Goal: Task Accomplishment & Management: Manage account settings

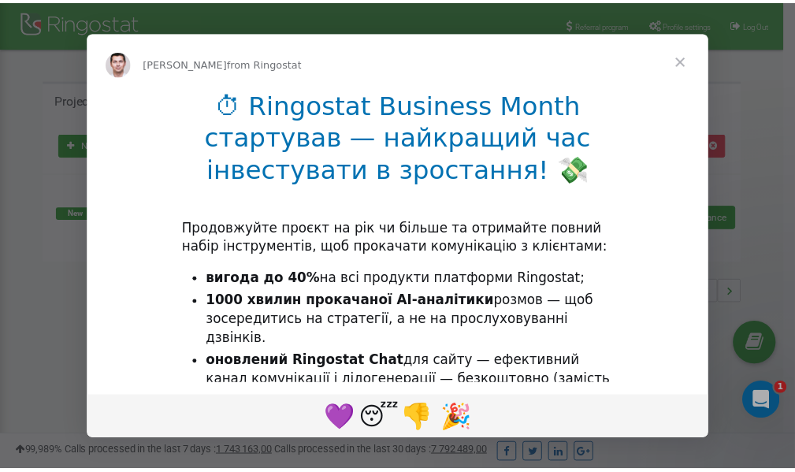
scroll to position [236, 0]
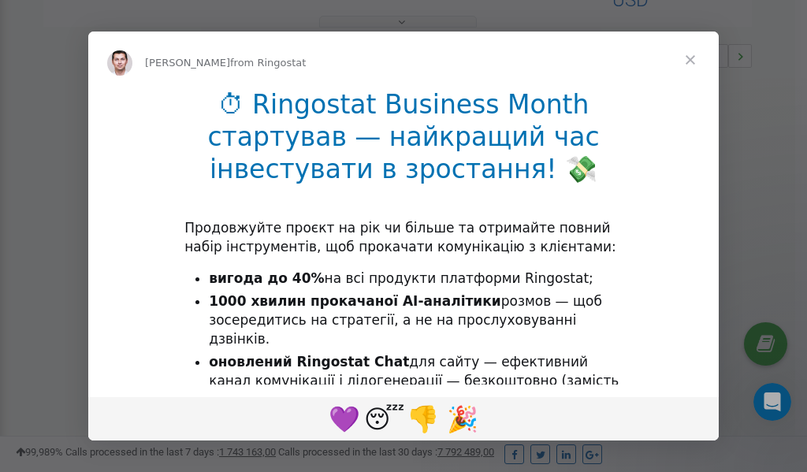
click at [691, 58] on span "Close" at bounding box center [690, 60] width 57 height 57
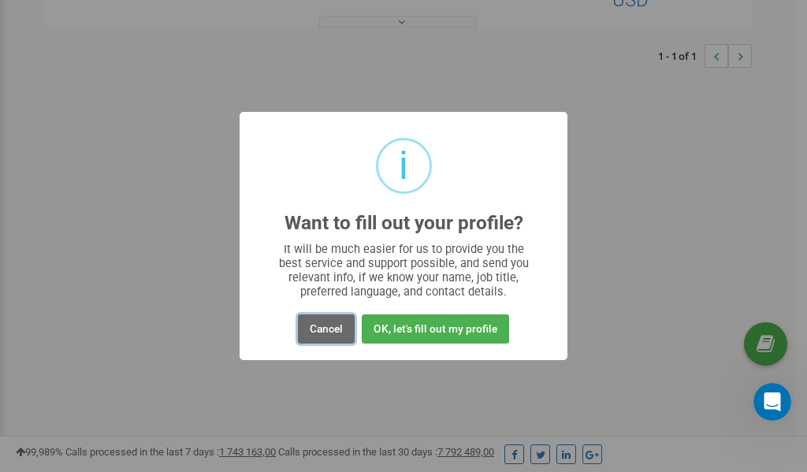
click at [312, 327] on button "Cancel" at bounding box center [326, 328] width 57 height 29
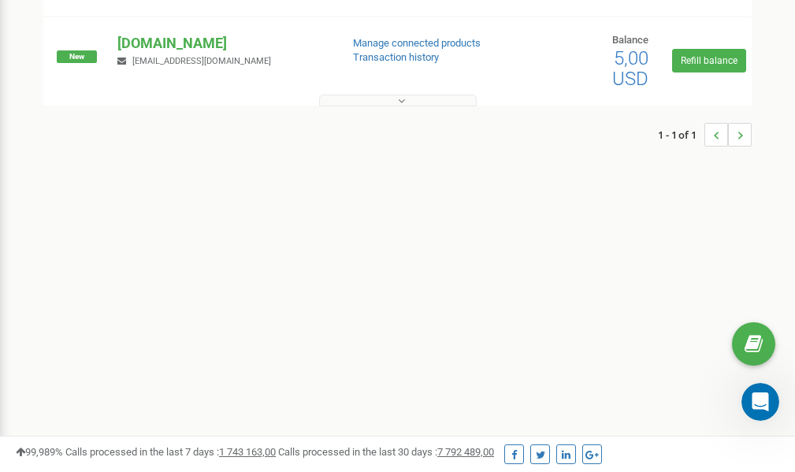
scroll to position [0, 0]
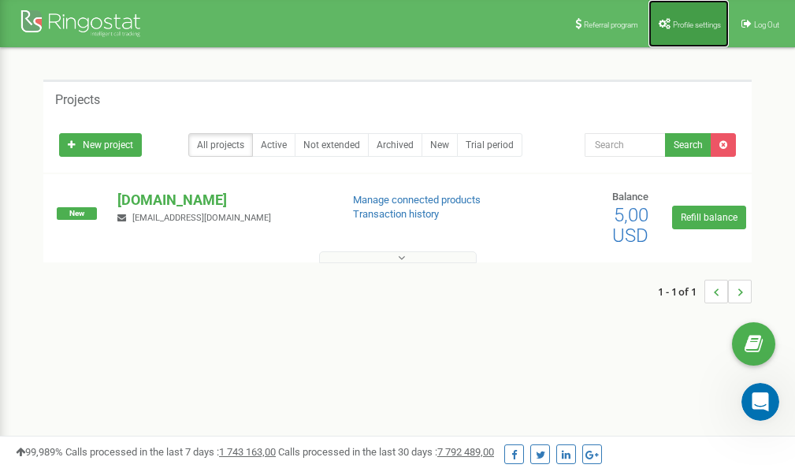
click at [690, 20] on span "Profile settings" at bounding box center [697, 24] width 48 height 9
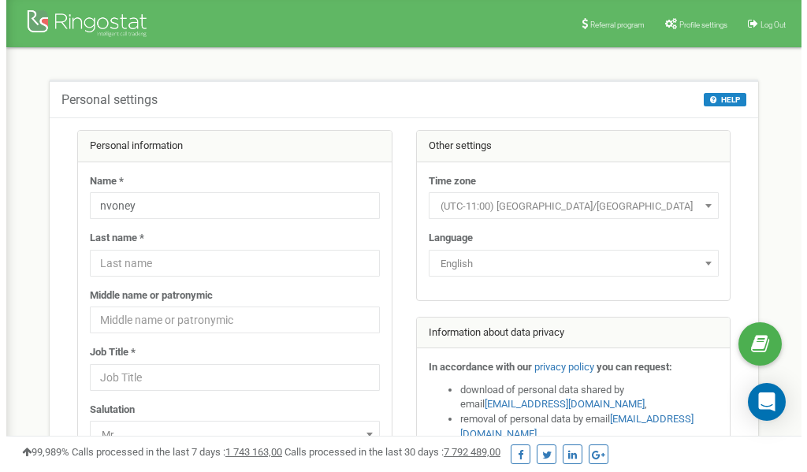
scroll to position [79, 0]
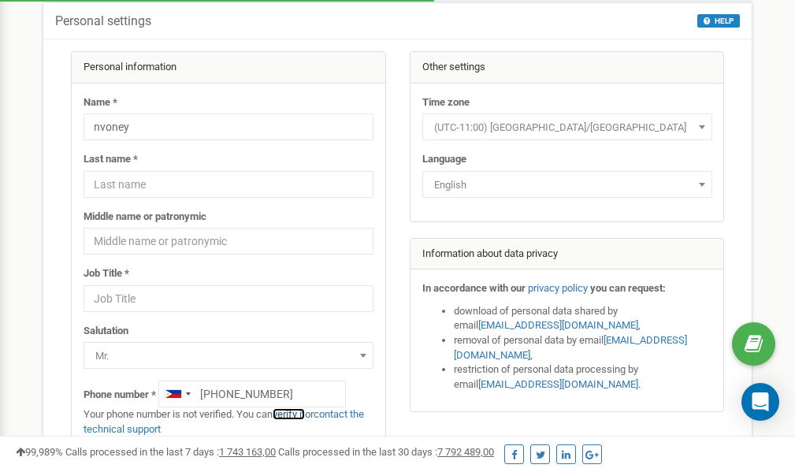
click at [301, 414] on link "verify it" at bounding box center [289, 414] width 32 height 12
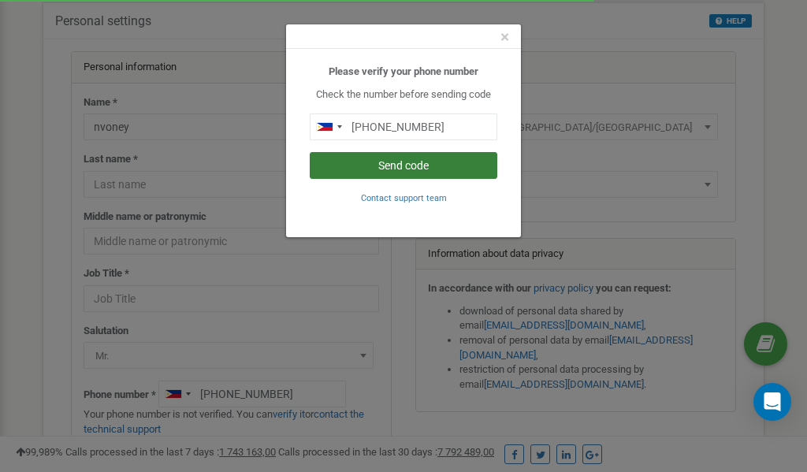
click at [402, 166] on button "Send code" at bounding box center [404, 165] width 188 height 27
